Goal: Complete application form: Complete application form

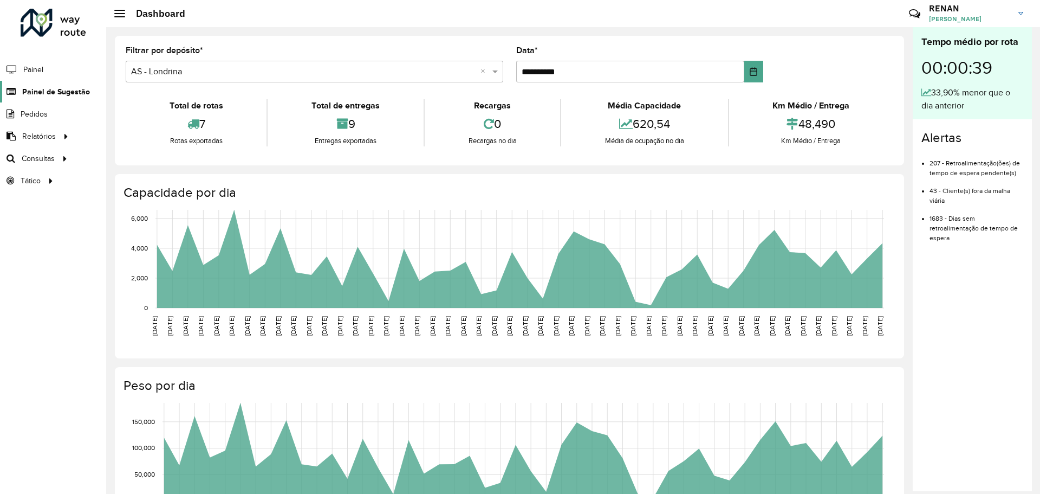
click at [51, 97] on link "Painel de Sugestão" at bounding box center [45, 92] width 90 height 22
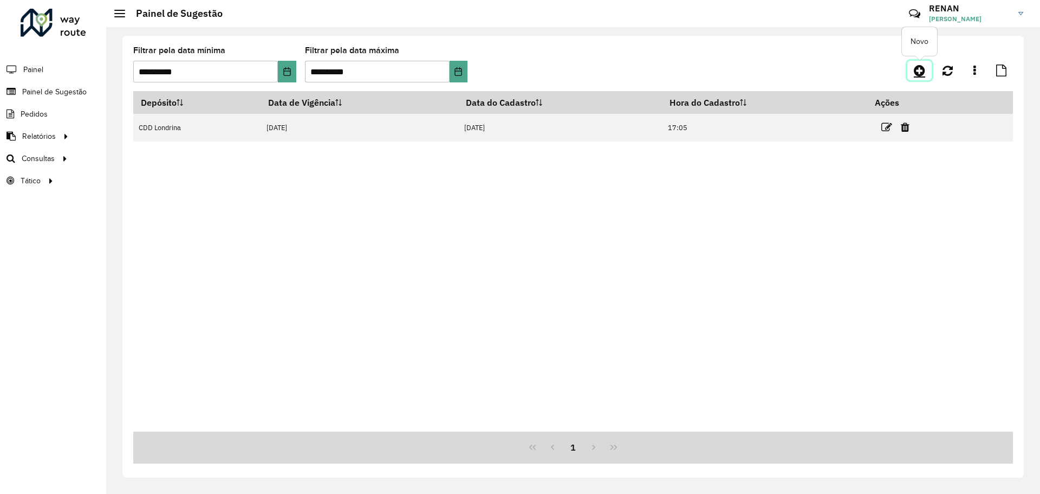
click at [919, 69] on icon at bounding box center [919, 70] width 11 height 13
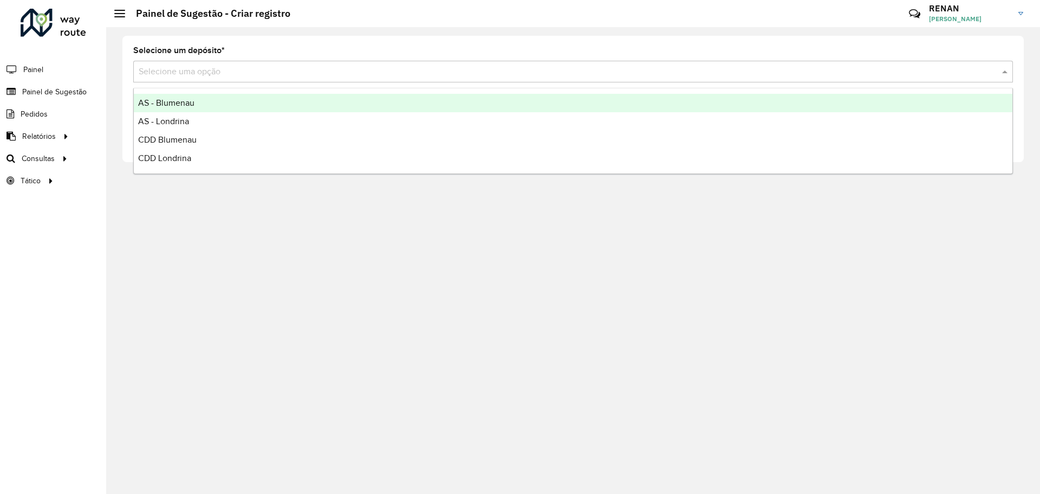
click at [191, 74] on input "text" at bounding box center [562, 72] width 847 height 13
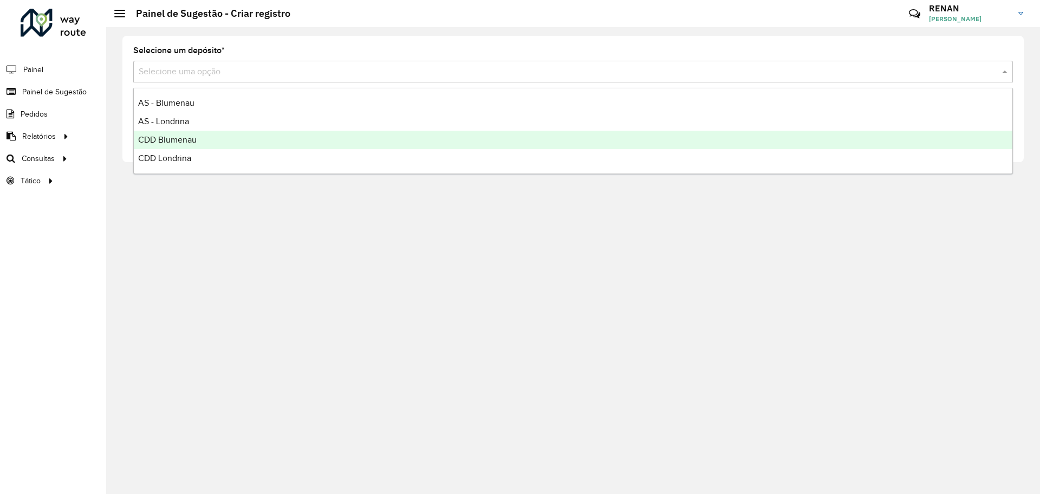
click at [184, 144] on span "CDD Blumenau" at bounding box center [167, 139] width 59 height 9
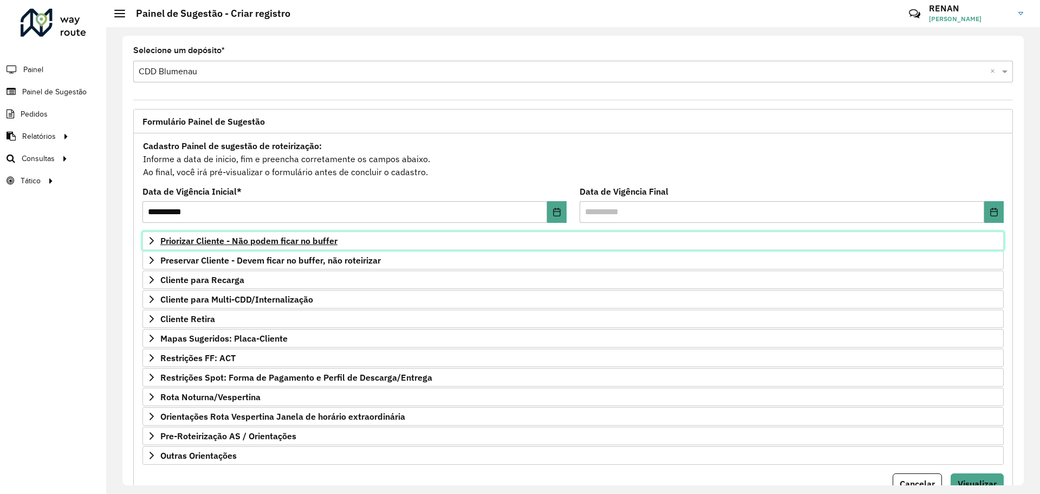
click at [223, 240] on span "Priorizar Cliente - Não podem ficar no buffer" at bounding box center [248, 240] width 177 height 9
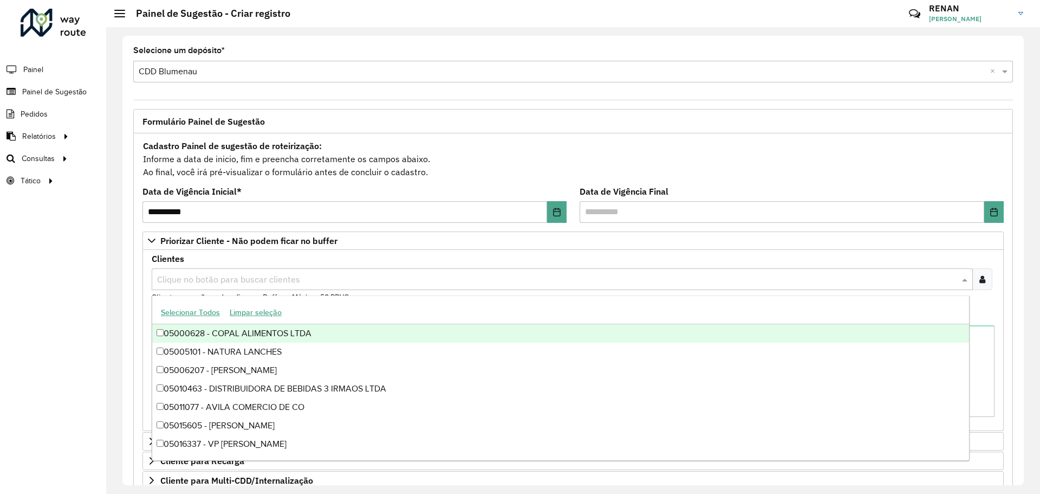
click at [184, 273] on input "text" at bounding box center [556, 279] width 805 height 13
type input "********"
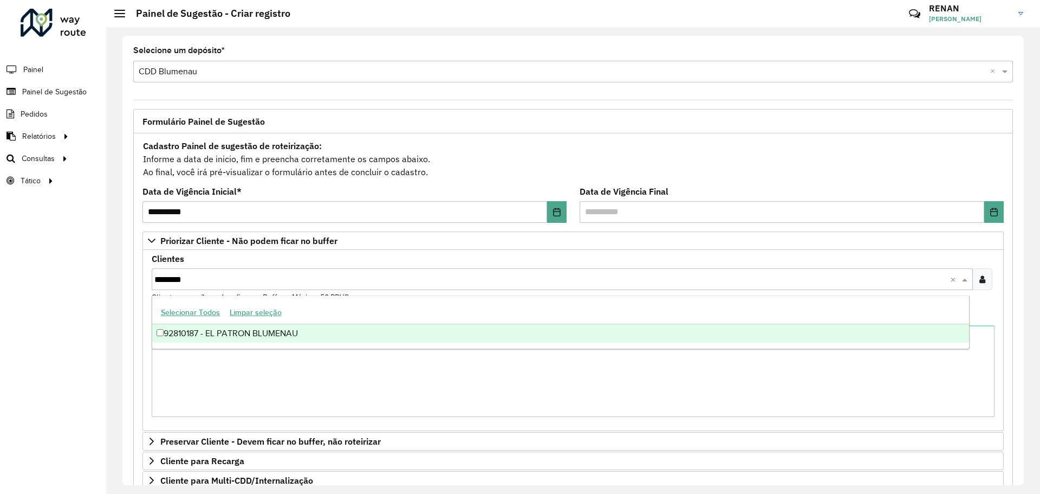
click at [251, 328] on div "92810187 - EL PATRON BLUMENAU" at bounding box center [560, 333] width 817 height 18
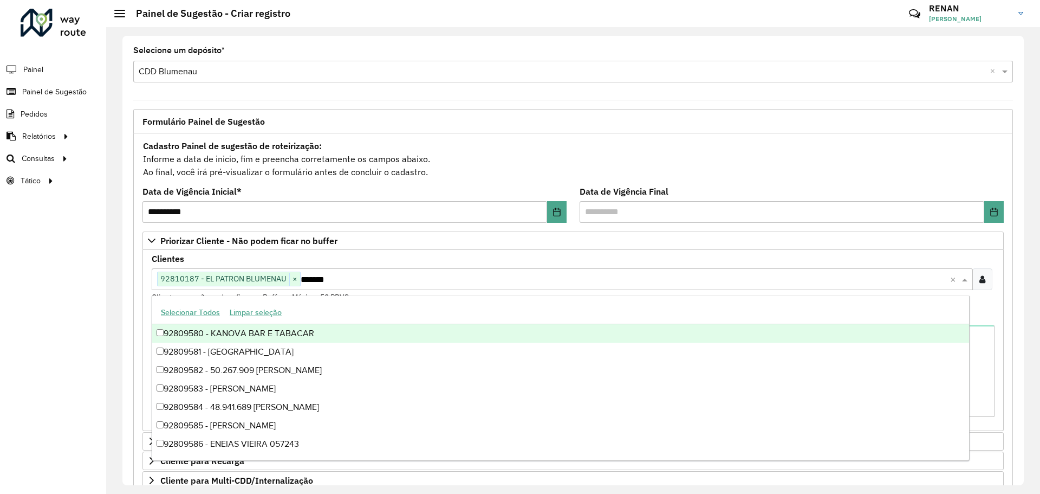
type input "********"
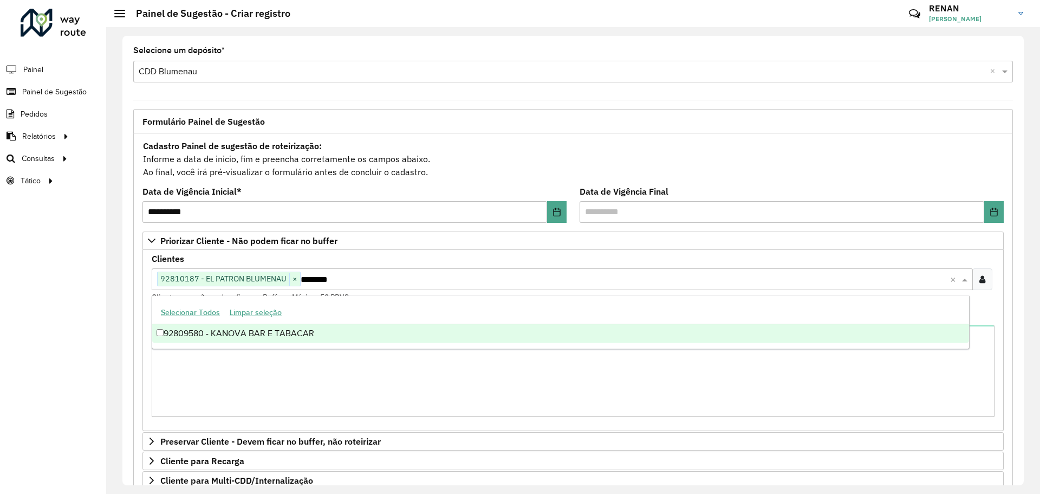
click at [251, 328] on div "92809580 - KANOVA BAR E TABACAR" at bounding box center [560, 333] width 817 height 18
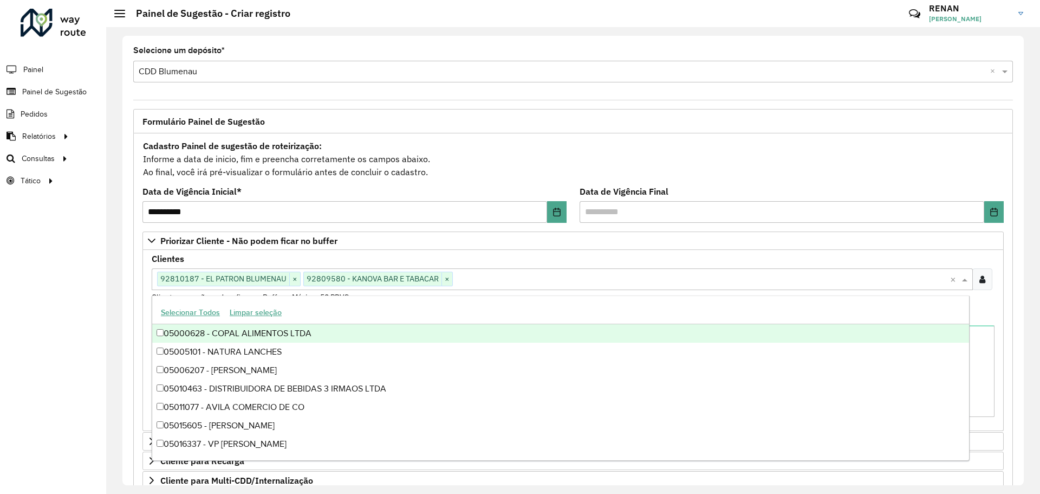
click at [128, 260] on div "**********" at bounding box center [573, 399] width 893 height 580
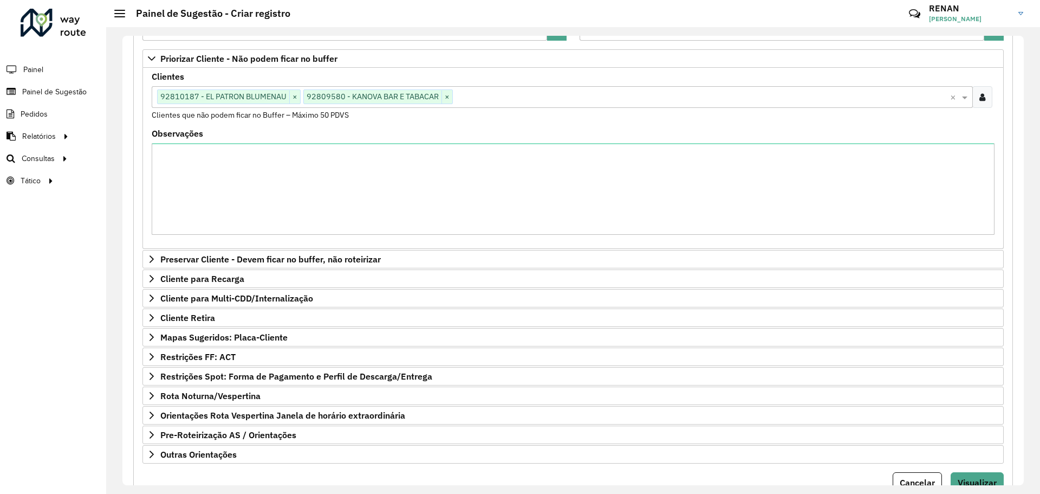
scroll to position [163, 0]
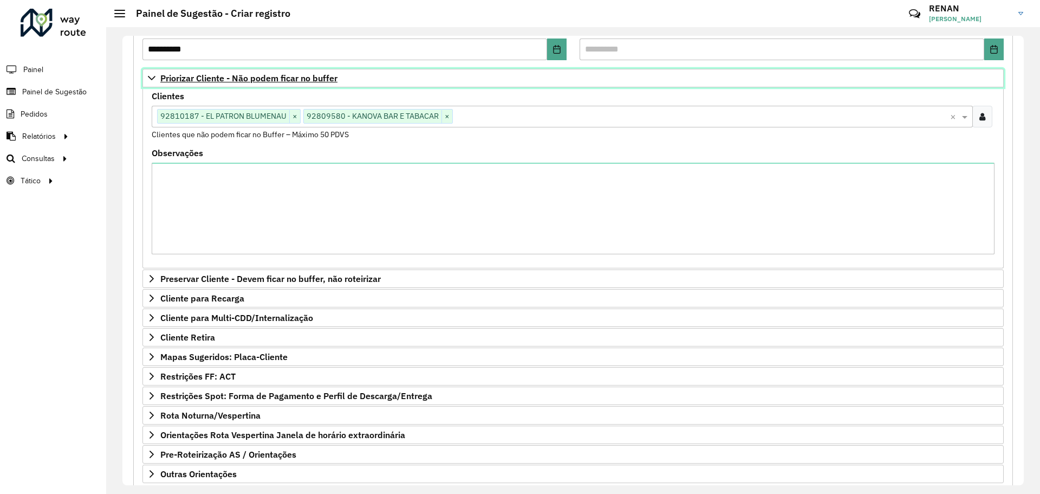
click at [268, 79] on span "Priorizar Cliente - Não podem ficar no buffer" at bounding box center [248, 78] width 177 height 9
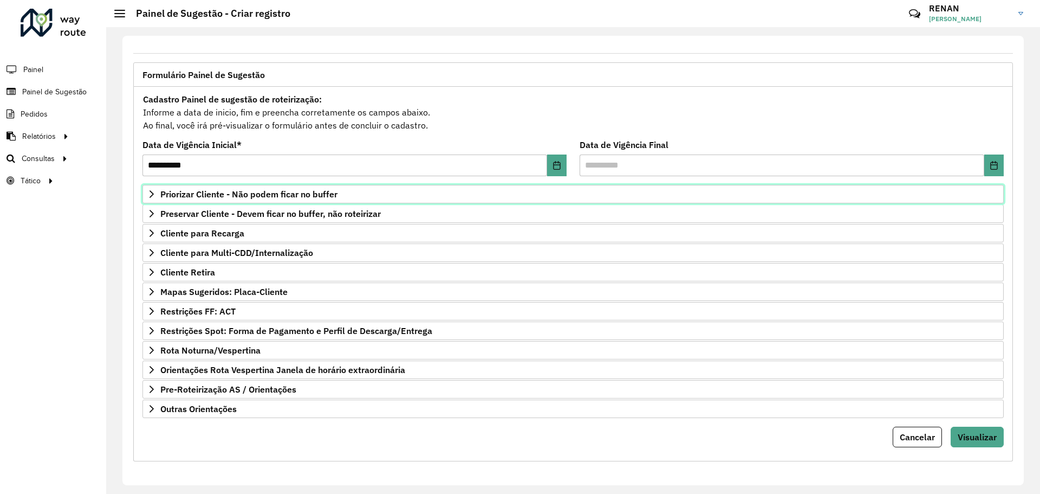
scroll to position [47, 0]
click at [210, 289] on span "Mapas Sugeridos: Placa-Cliente" at bounding box center [223, 291] width 127 height 9
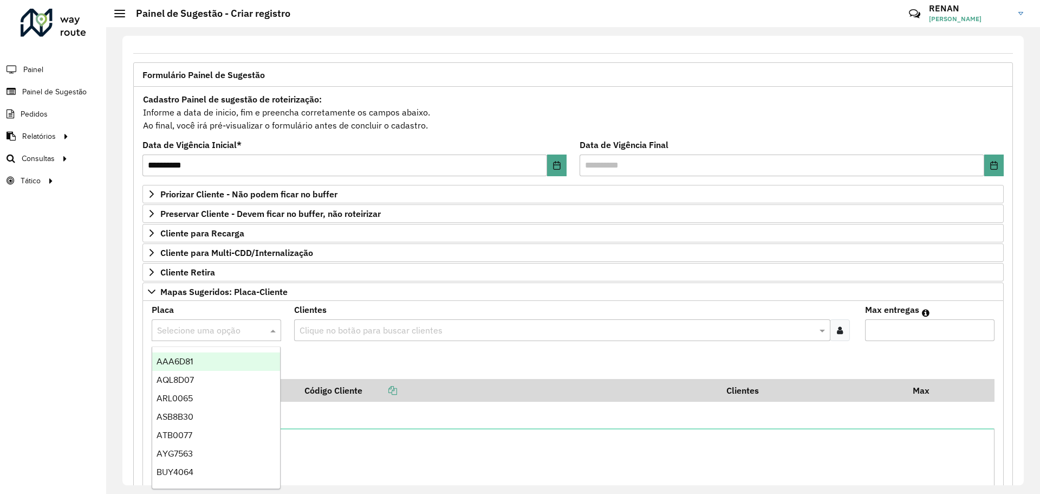
click at [210, 336] on input "text" at bounding box center [205, 330] width 97 height 13
type input "***"
click at [239, 362] on div "RXU0A60" at bounding box center [216, 361] width 128 height 18
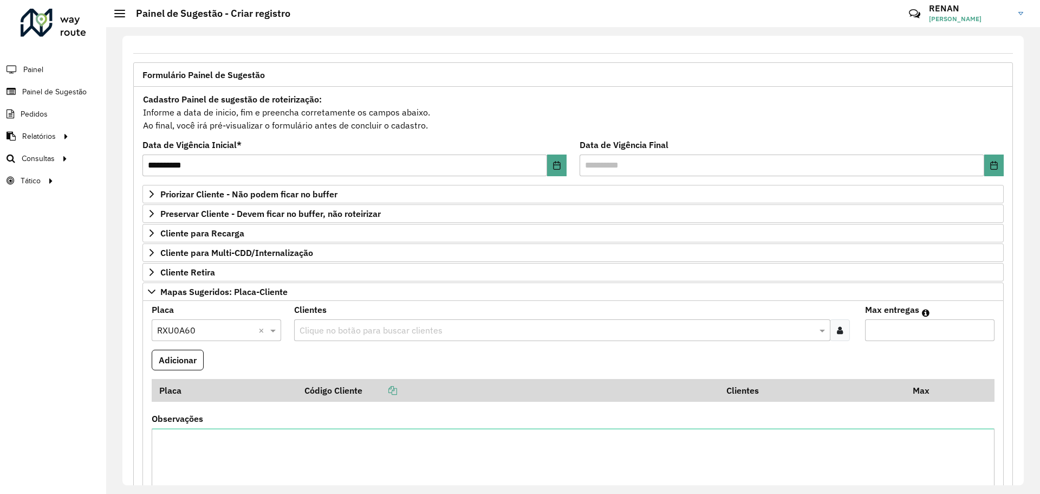
click at [325, 342] on formly-field "Clientes Clique no botão para buscar clientes" at bounding box center [573, 328] width 571 height 44
click at [333, 334] on input "text" at bounding box center [557, 330] width 520 height 13
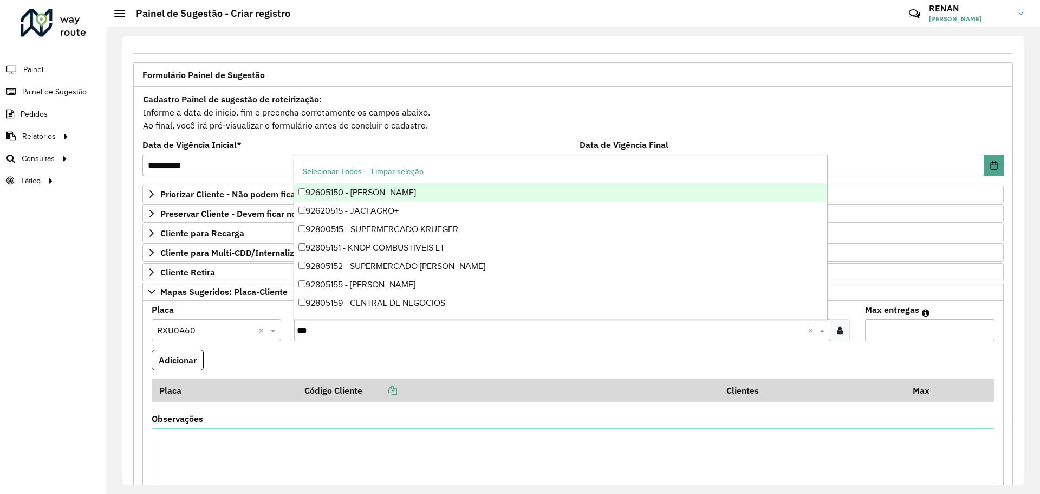
type input "****"
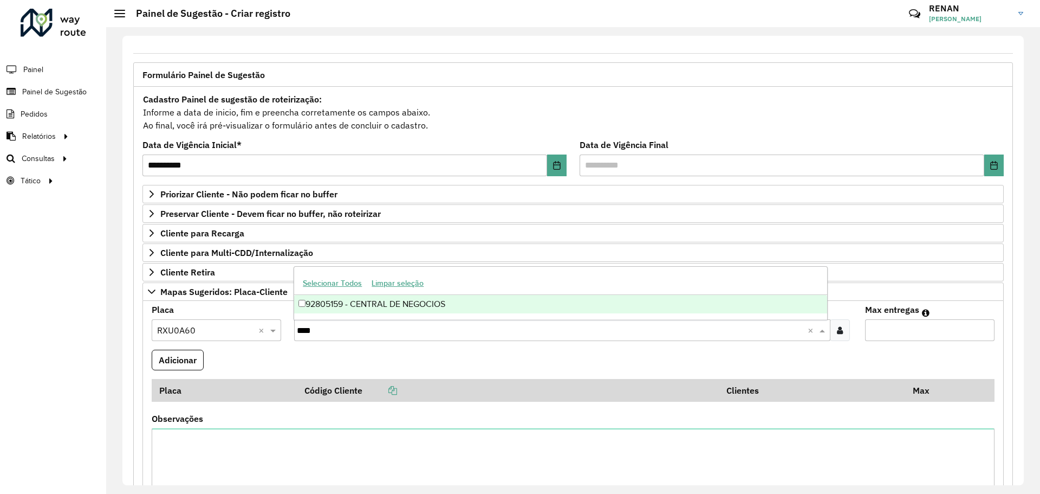
click at [443, 306] on div "92805159 - CENTRAL DE NEGOCIOS" at bounding box center [560, 304] width 533 height 18
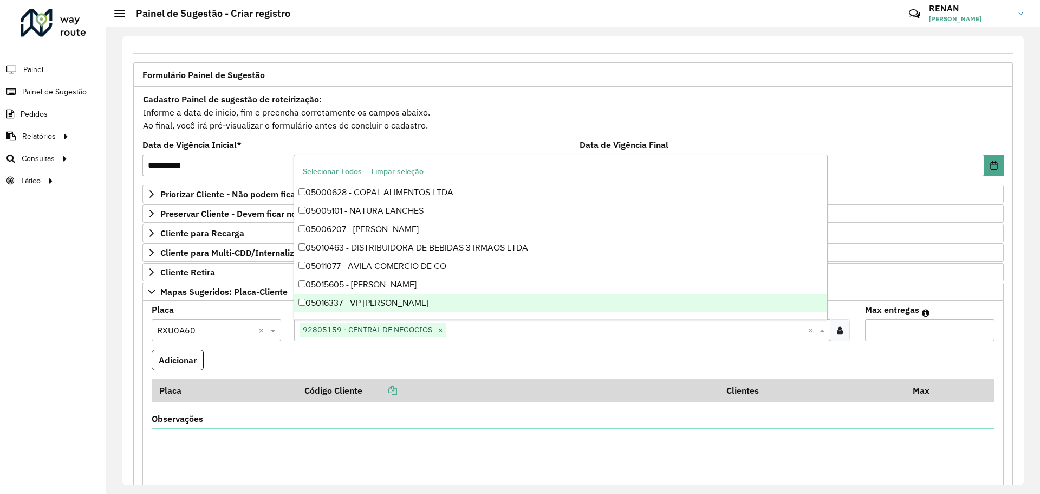
click at [897, 329] on input "Max entregas" at bounding box center [929, 330] width 129 height 22
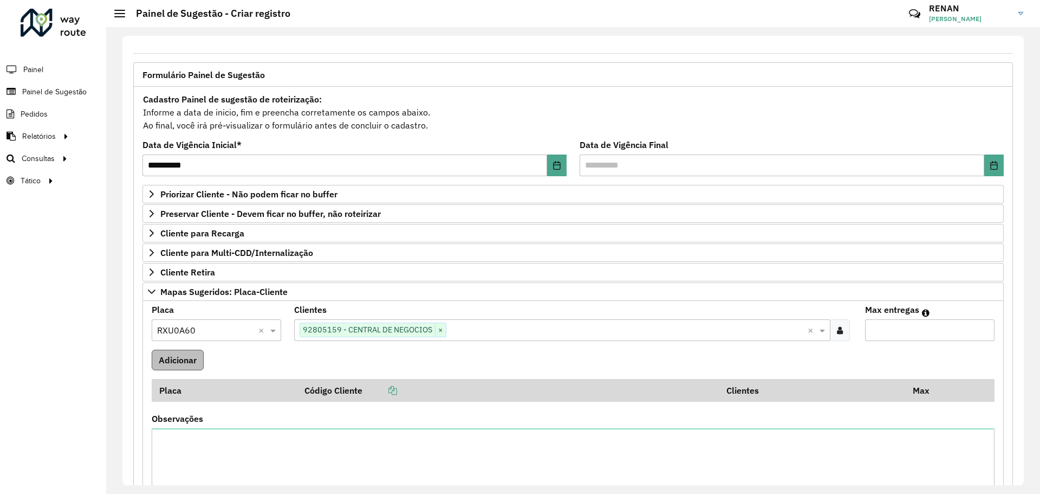
type input "*"
click at [183, 361] on button "Adicionar" at bounding box center [178, 359] width 52 height 21
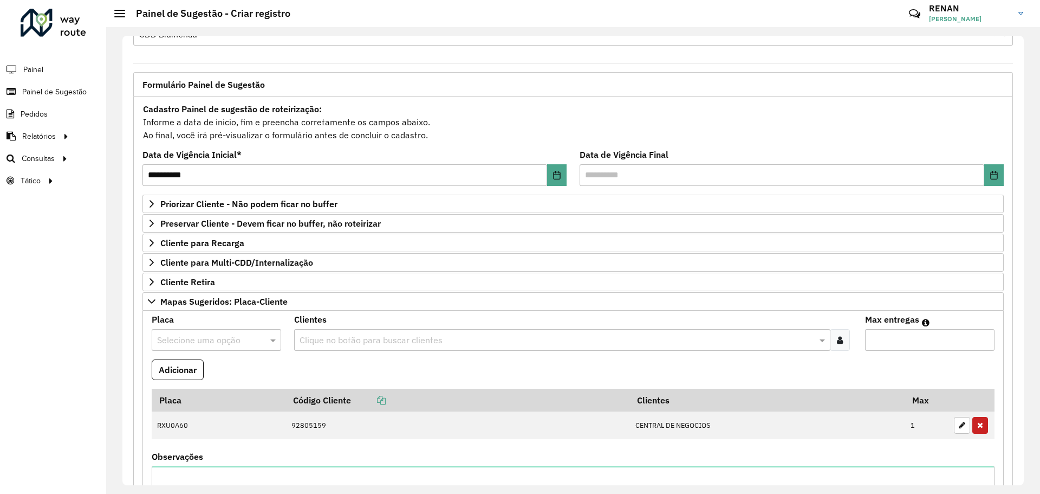
scroll to position [0, 0]
